Goal: Task Accomplishment & Management: Complete application form

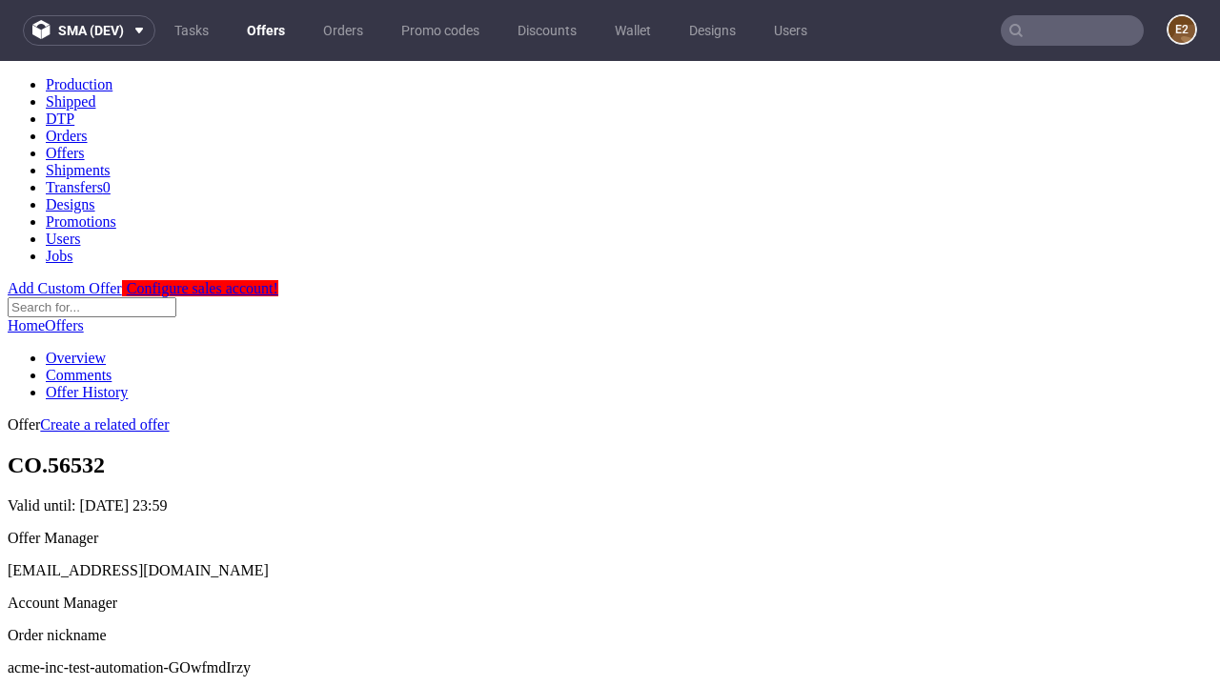
scroll to position [189, 0]
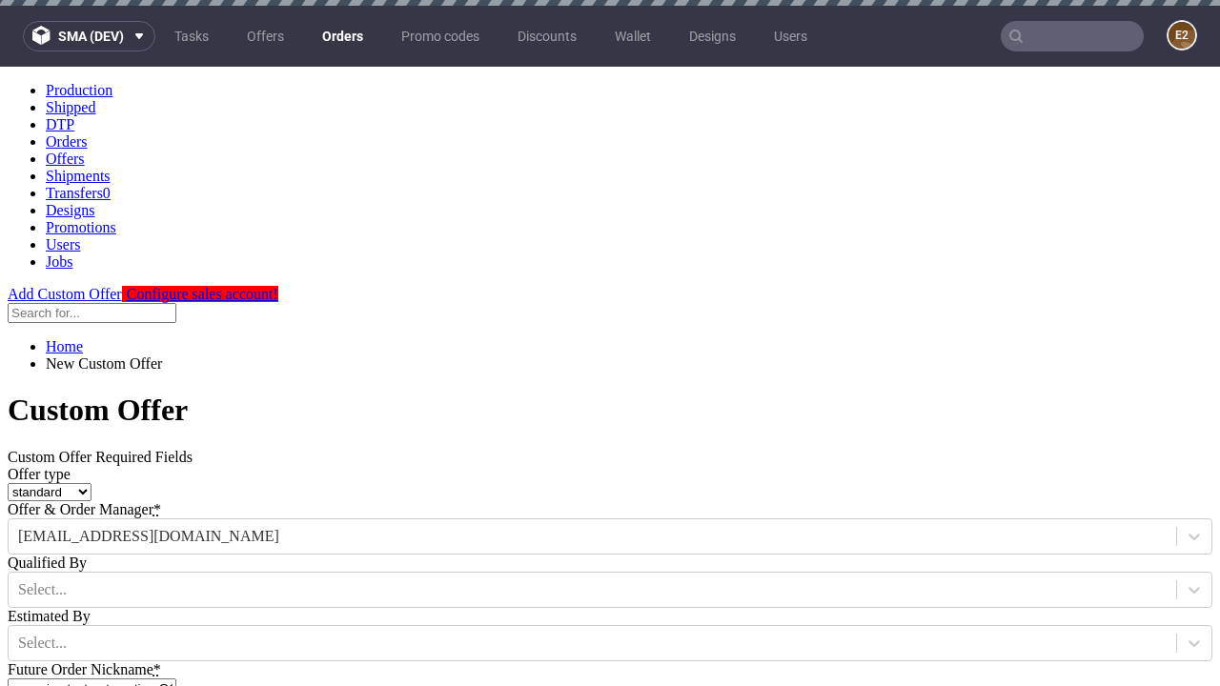
type input "acme-inc-test-automation-GOwfmdIrzy"
type input "2025-08-20"
type input "e2e-user-BrS1G3kQzu@test.com"
select select "gb"
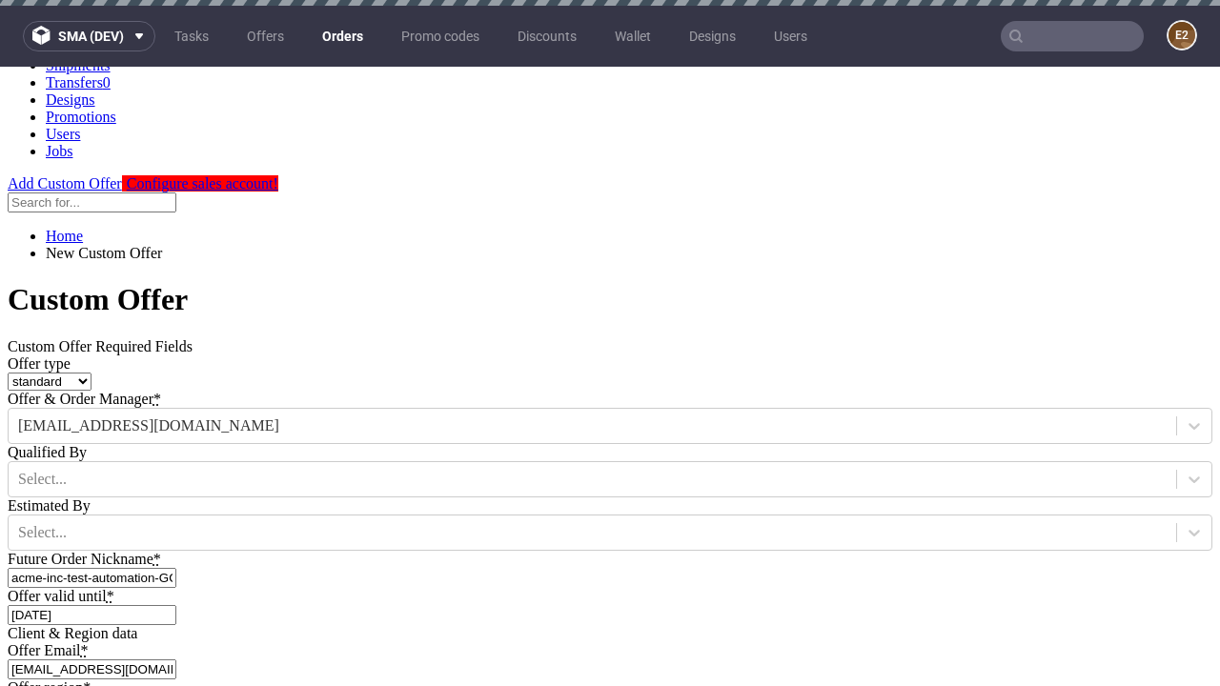
type input "e2e-user-BrS1G3kQzu@test.com"
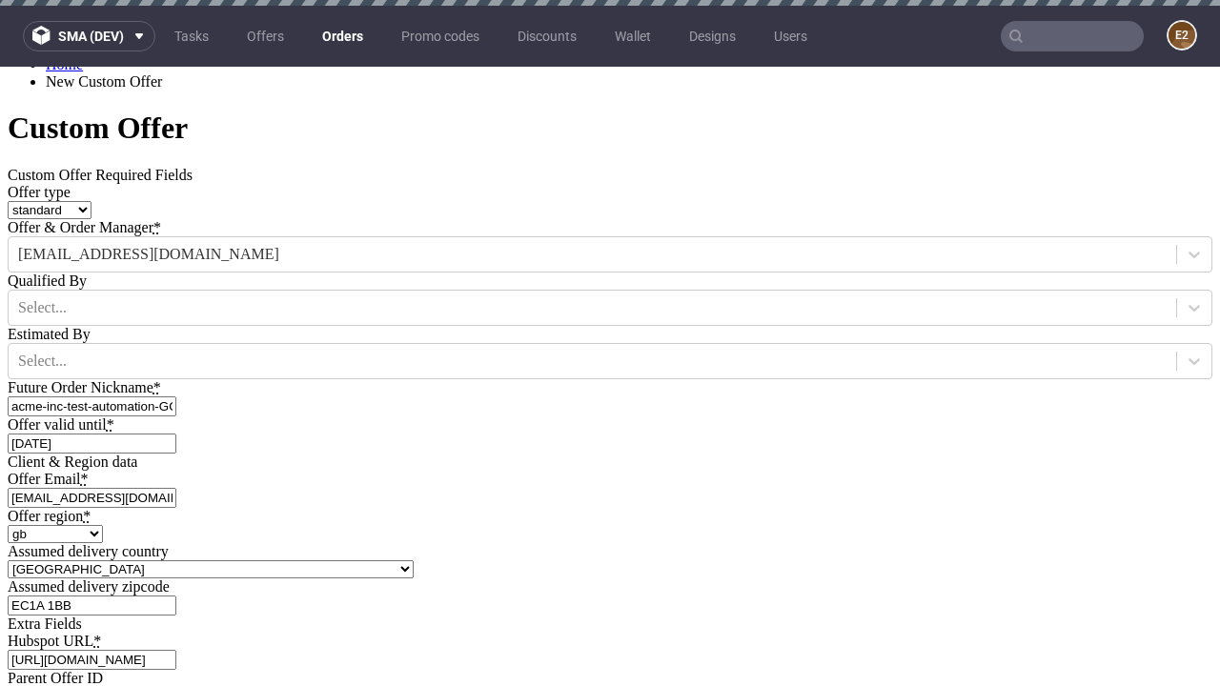
scroll to position [6, 0]
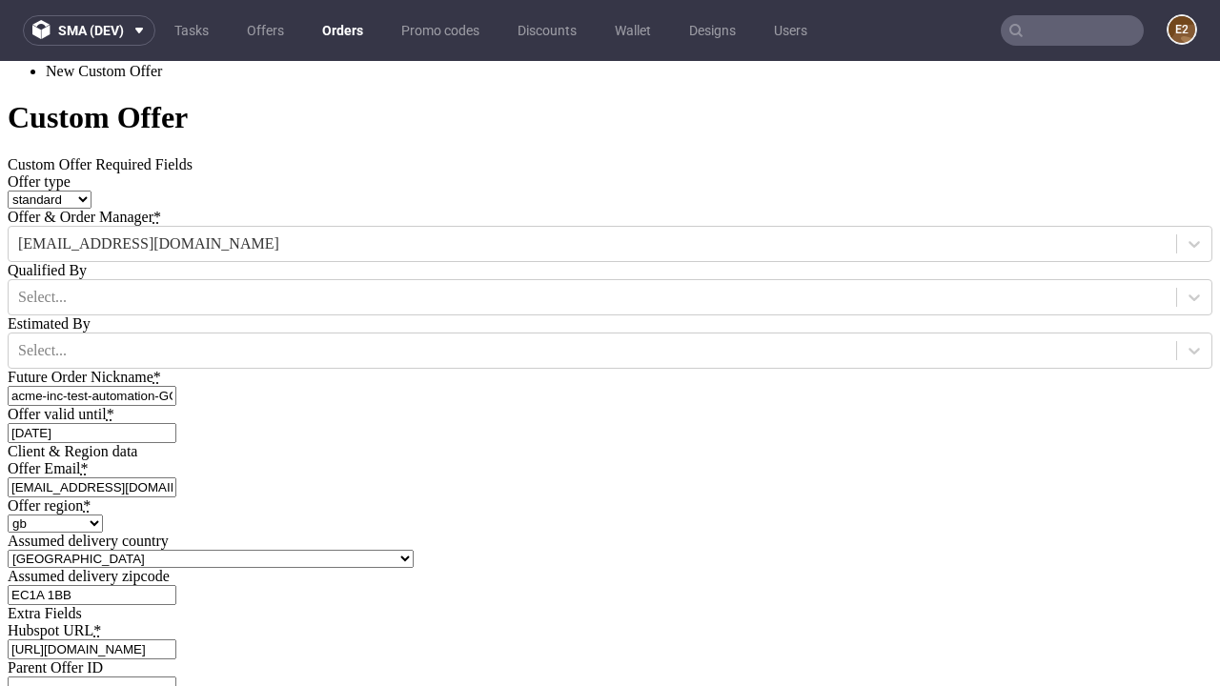
type input "https://app-eu1.hubspot.com/contacts/139493128/record/0-3/7600435676"
type input "Please wait..."
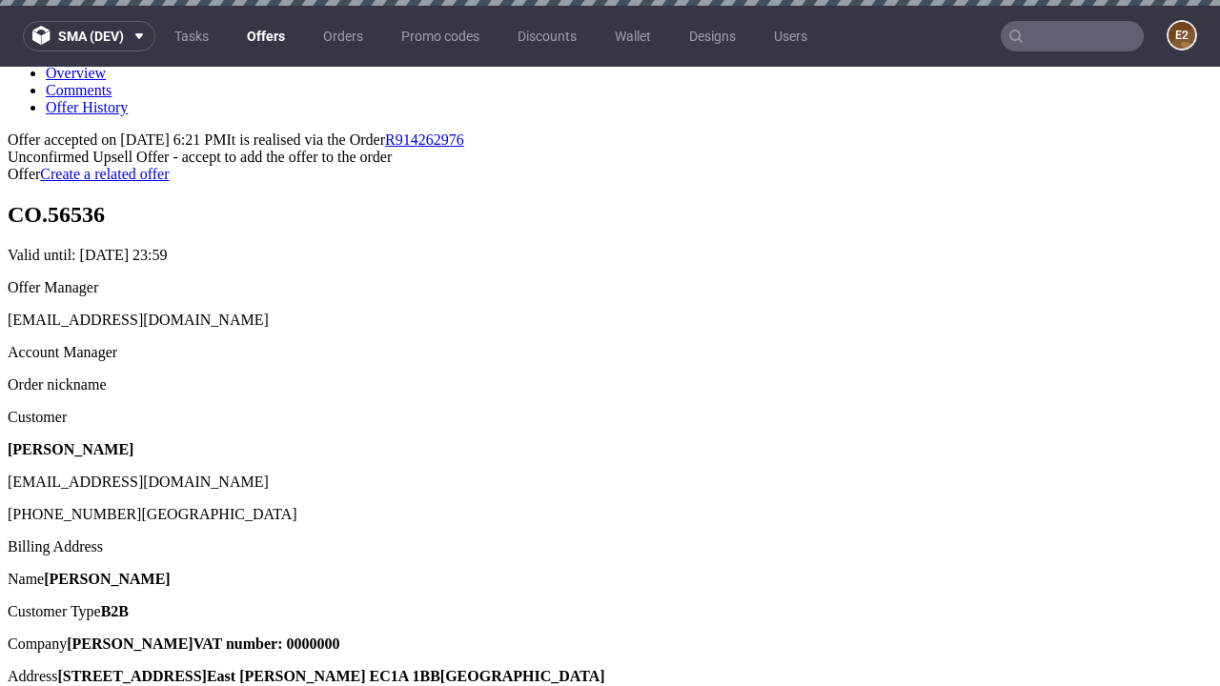
scroll to position [6, 0]
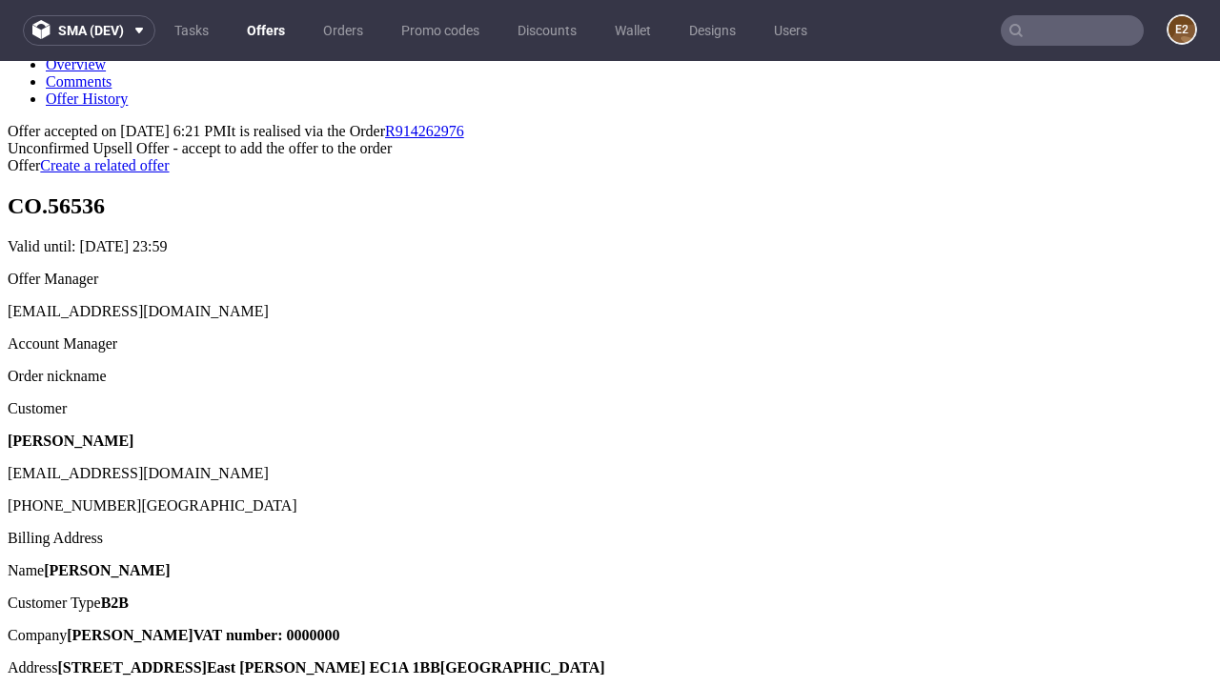
type input "In progress..."
